Goal: Check status: Check status

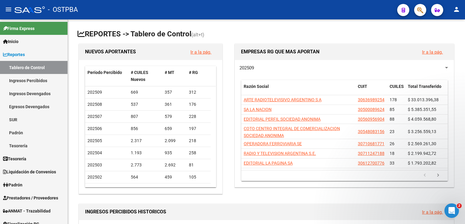
click at [25, 79] on link "Ingresos Percibidos" at bounding box center [34, 80] width 68 height 13
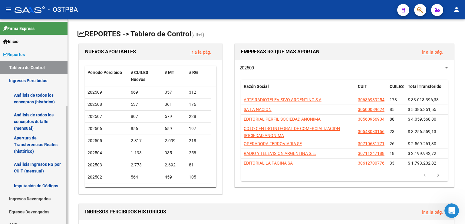
click at [33, 166] on link "Análisis Ingresos RG por CUIT (mensual)" at bounding box center [34, 167] width 68 height 23
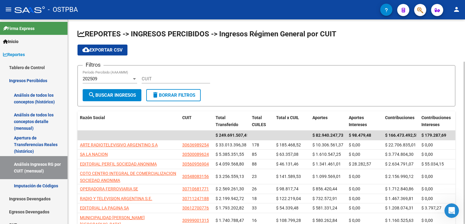
click at [134, 79] on div at bounding box center [134, 79] width 3 height 2
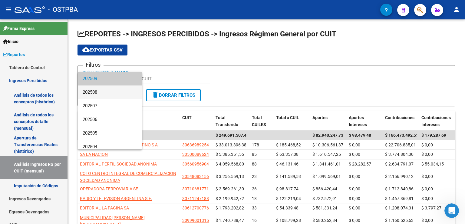
click at [102, 93] on span "202508" at bounding box center [110, 92] width 55 height 14
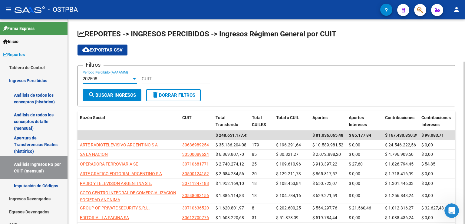
click at [135, 78] on div at bounding box center [134, 78] width 5 height 5
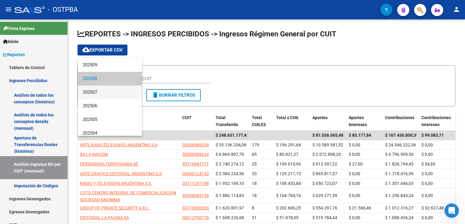
click at [102, 91] on span "202507" at bounding box center [110, 92] width 55 height 14
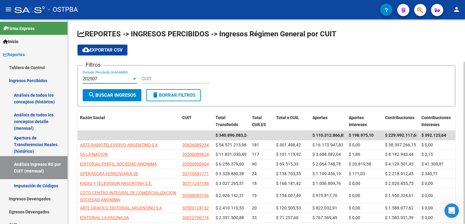
click at [134, 79] on div at bounding box center [134, 79] width 3 height 2
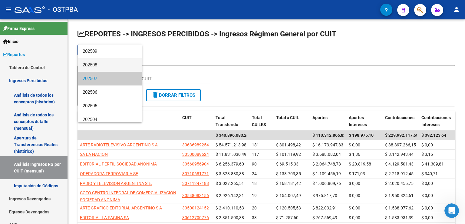
click at [103, 66] on span "202508" at bounding box center [110, 65] width 55 height 14
